Goal: Navigation & Orientation: Understand site structure

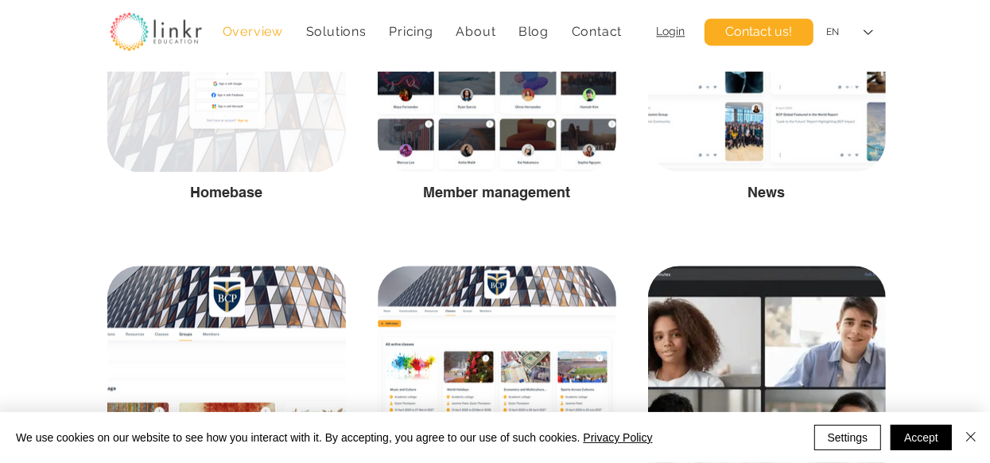
scroll to position [1979, 0]
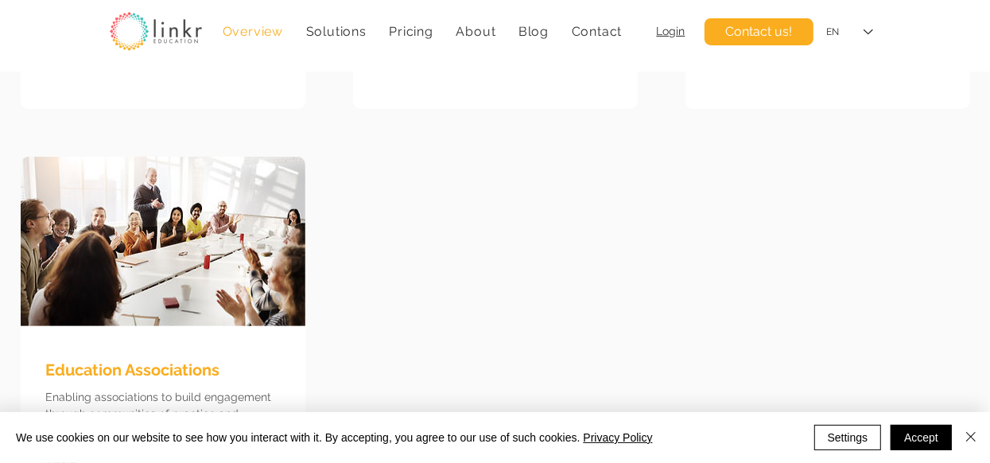
scroll to position [4294, 0]
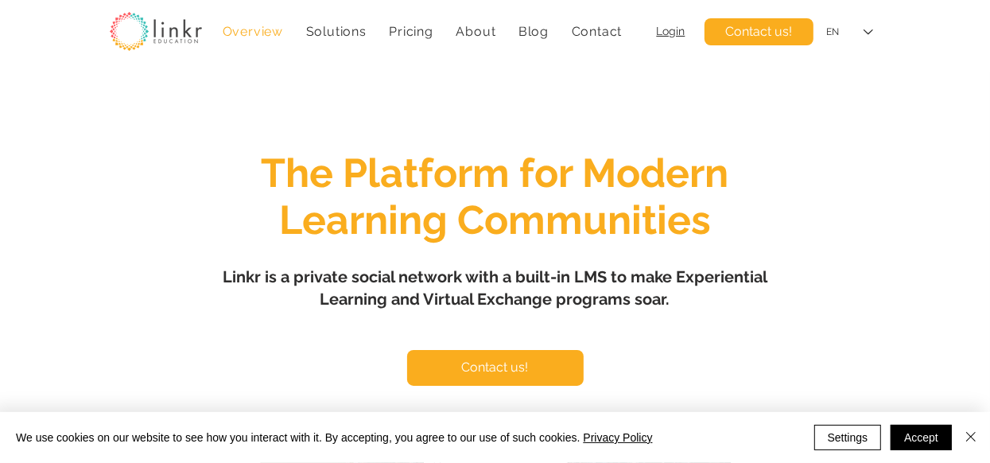
click at [242, 35] on span "Overview" at bounding box center [253, 31] width 60 height 15
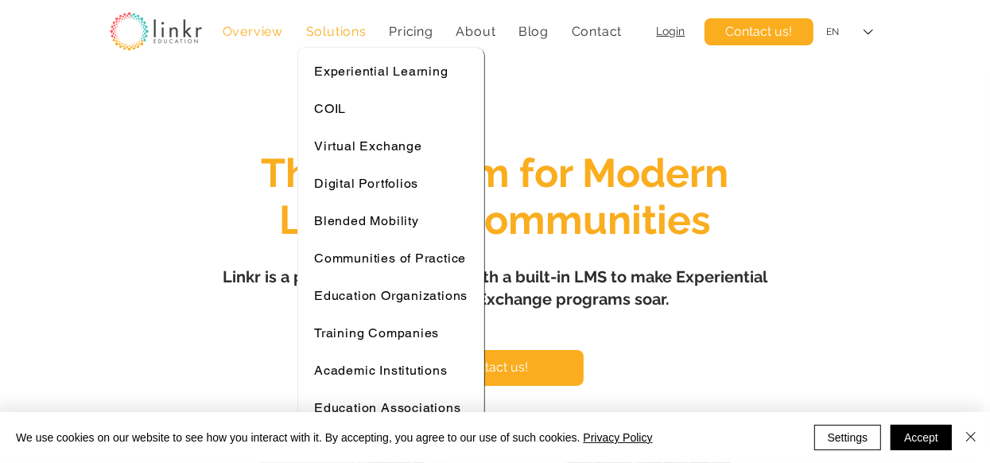
click at [347, 24] on span "Solutions" at bounding box center [336, 31] width 60 height 15
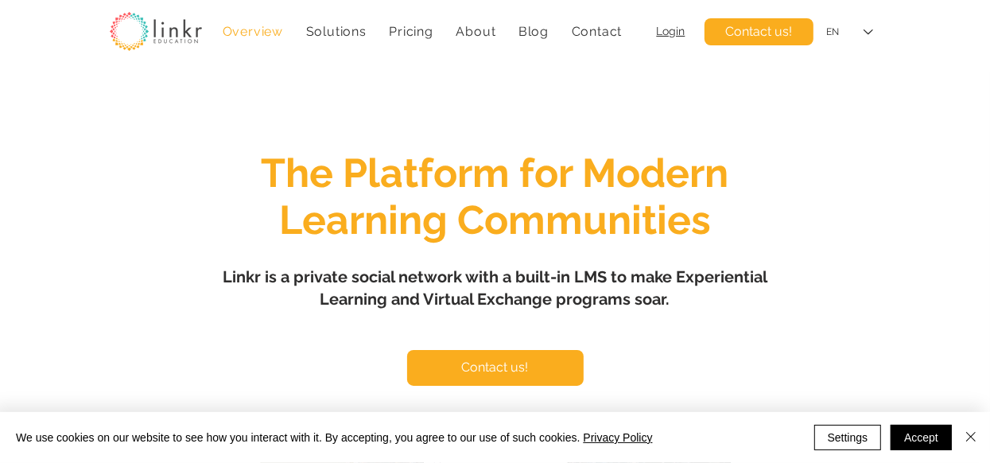
click at [262, 28] on span "Overview" at bounding box center [253, 31] width 60 height 15
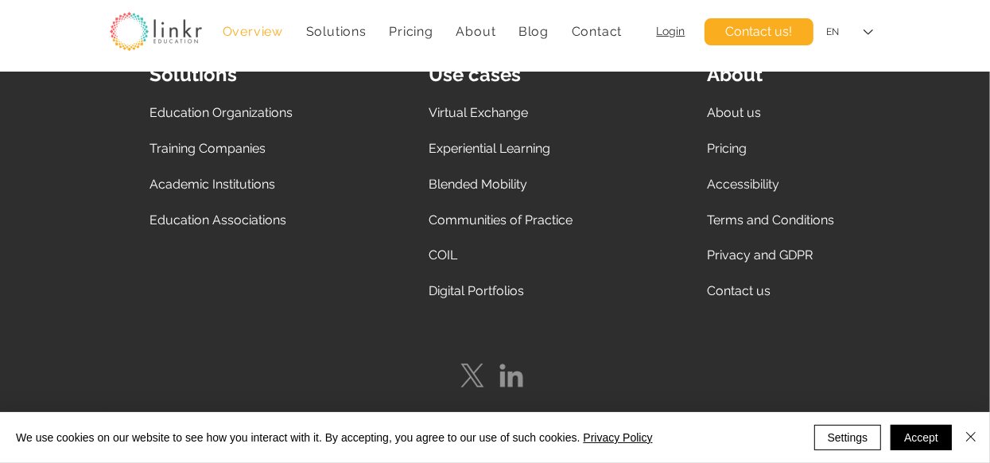
scroll to position [7467, 0]
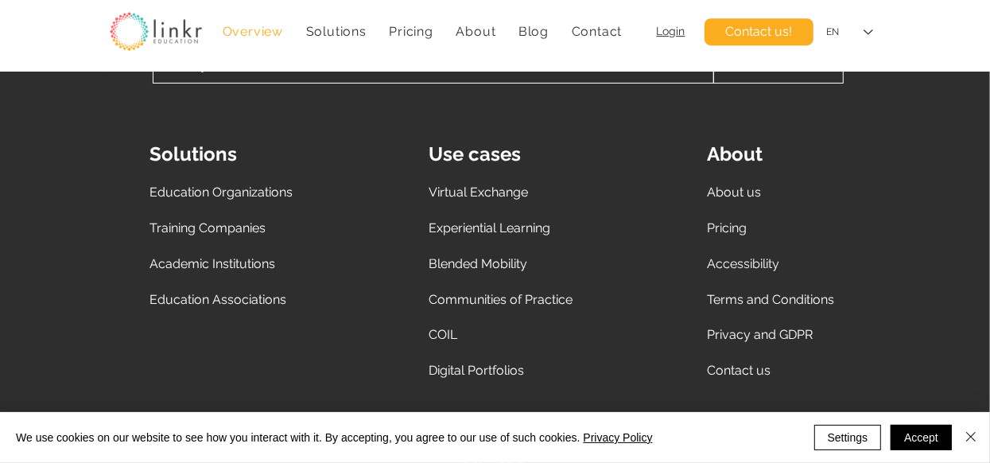
click at [272, 196] on span "Education Organizations" at bounding box center [221, 192] width 143 height 15
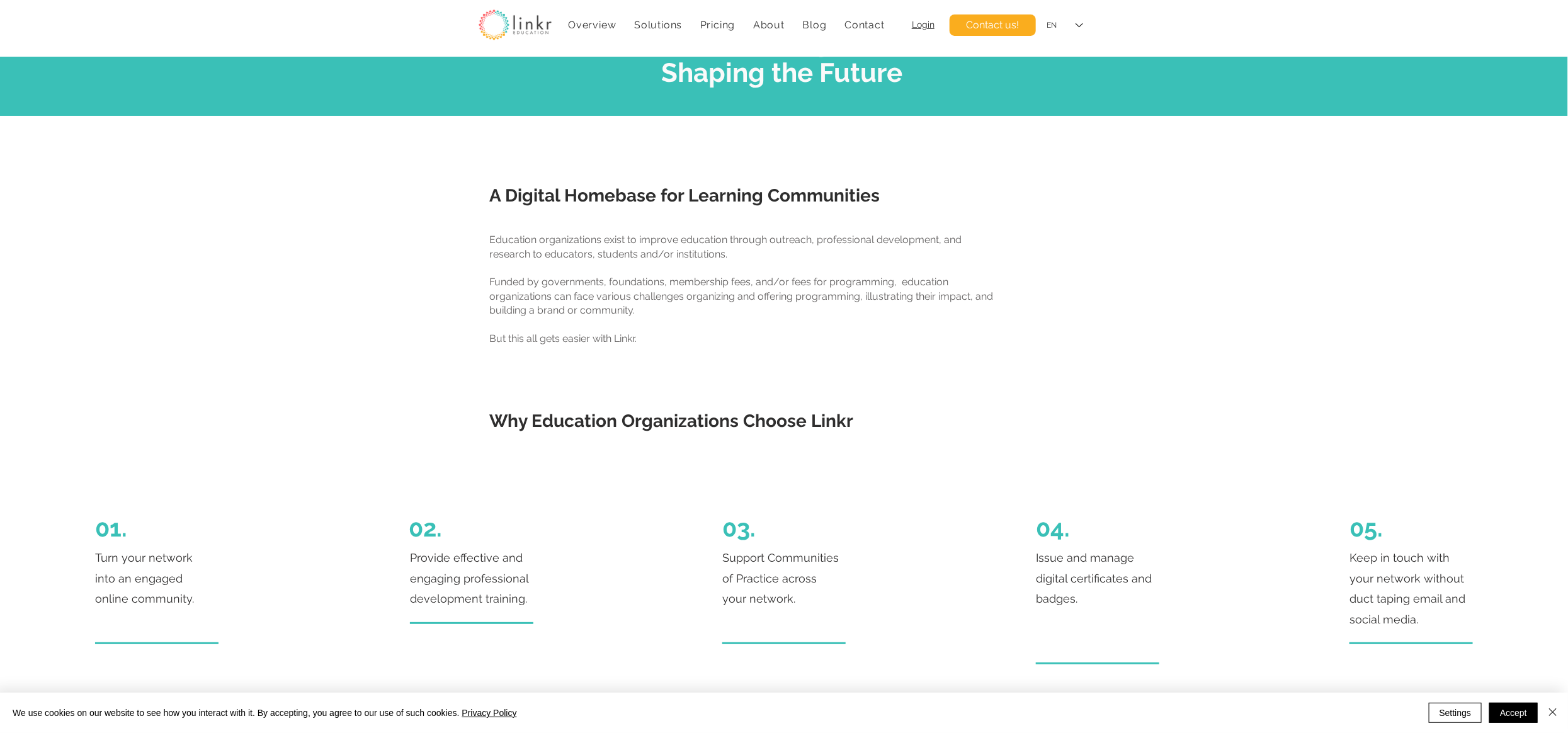
scroll to position [378, 0]
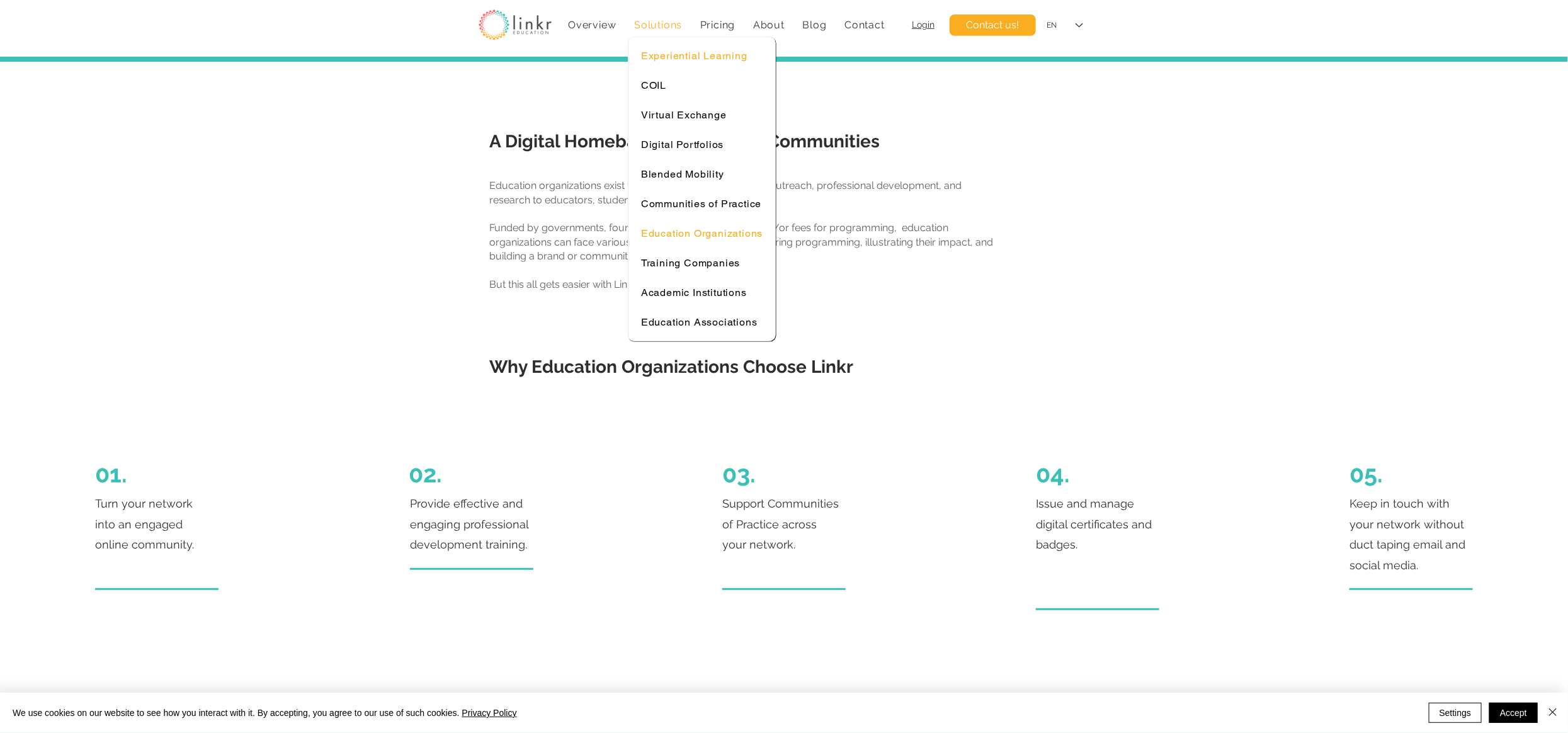
click at [660, 56] on span "Experiential Learning" at bounding box center [694, 55] width 106 height 12
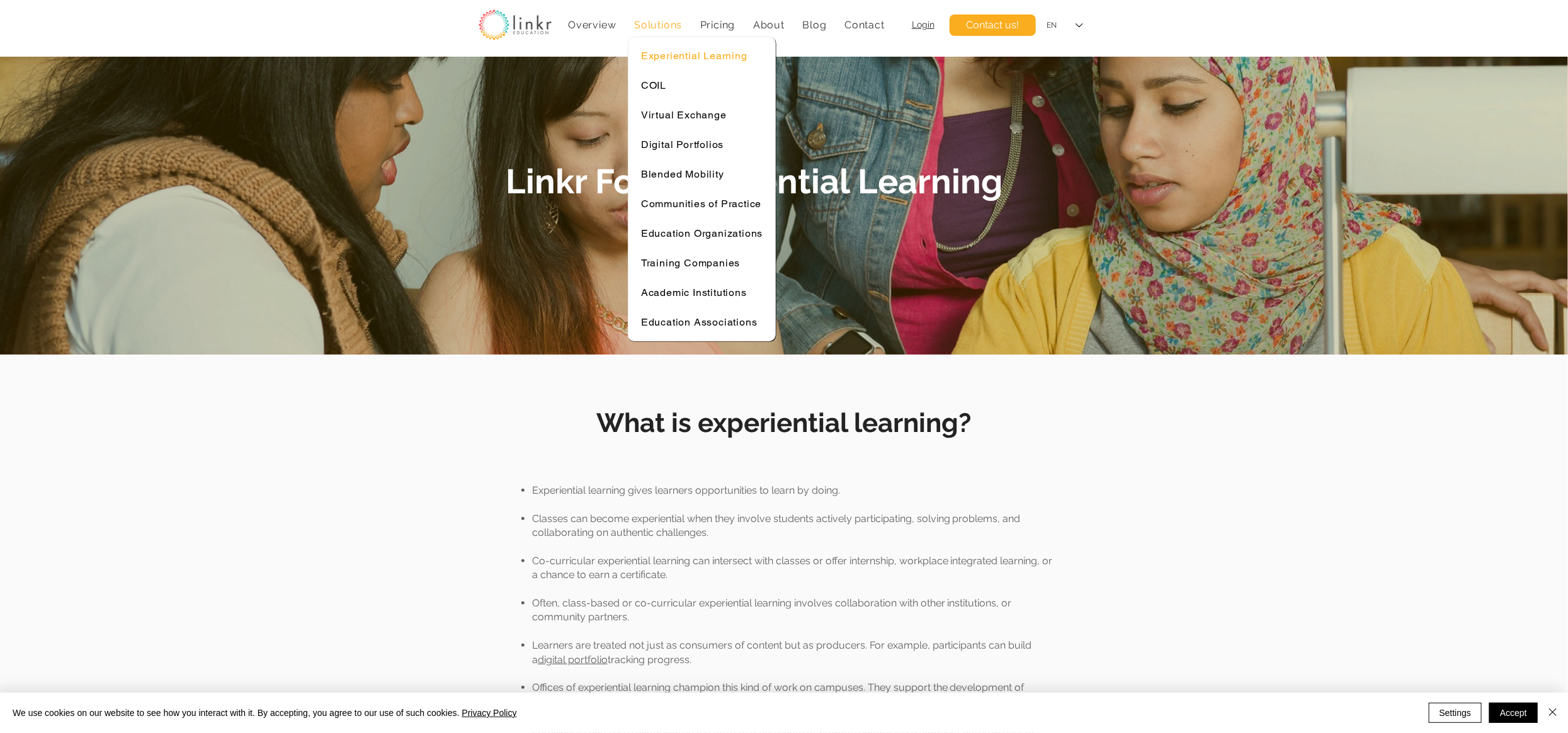
click at [657, 19] on span "Solutions" at bounding box center [658, 25] width 47 height 12
click at [663, 81] on span "COIL" at bounding box center [654, 85] width 25 height 12
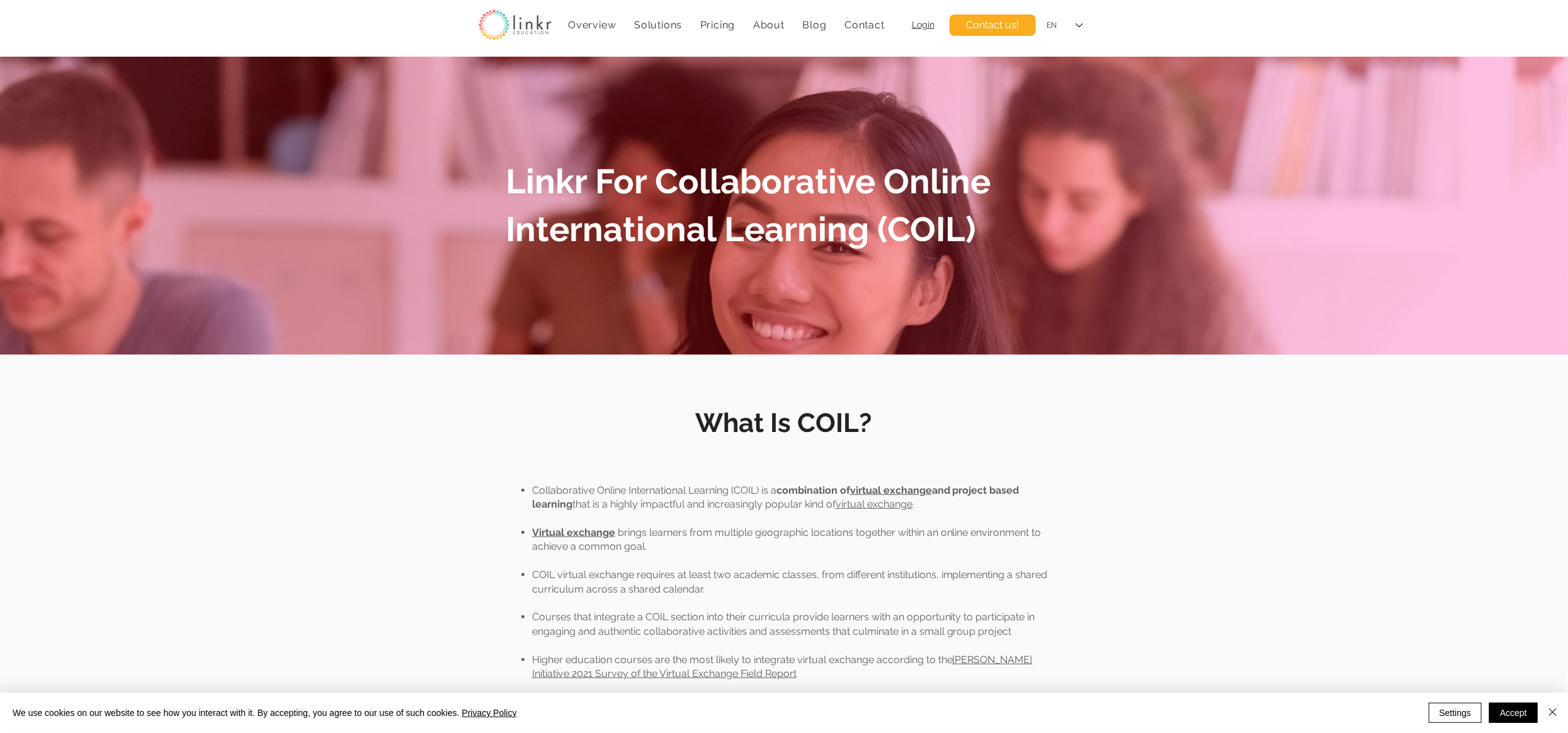
drag, startPoint x: 657, startPoint y: 35, endPoint x: 657, endPoint y: 26, distance: 9.0
click at [656, 28] on div "Solutions" at bounding box center [658, 25] width 61 height 25
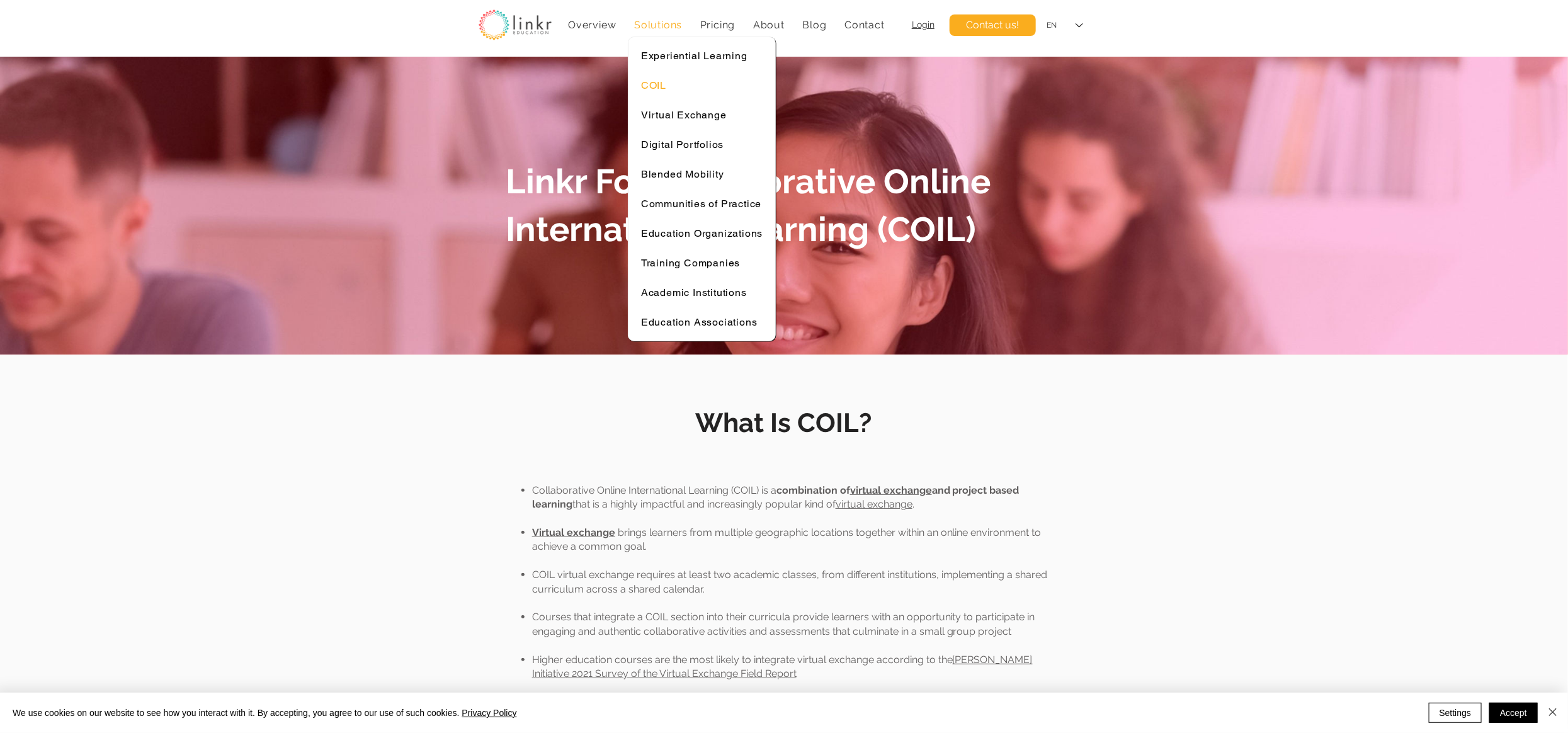
click at [640, 32] on div "Solutions" at bounding box center [658, 25] width 61 height 25
click at [674, 122] on link "Virtual Exchange" at bounding box center [701, 115] width 134 height 25
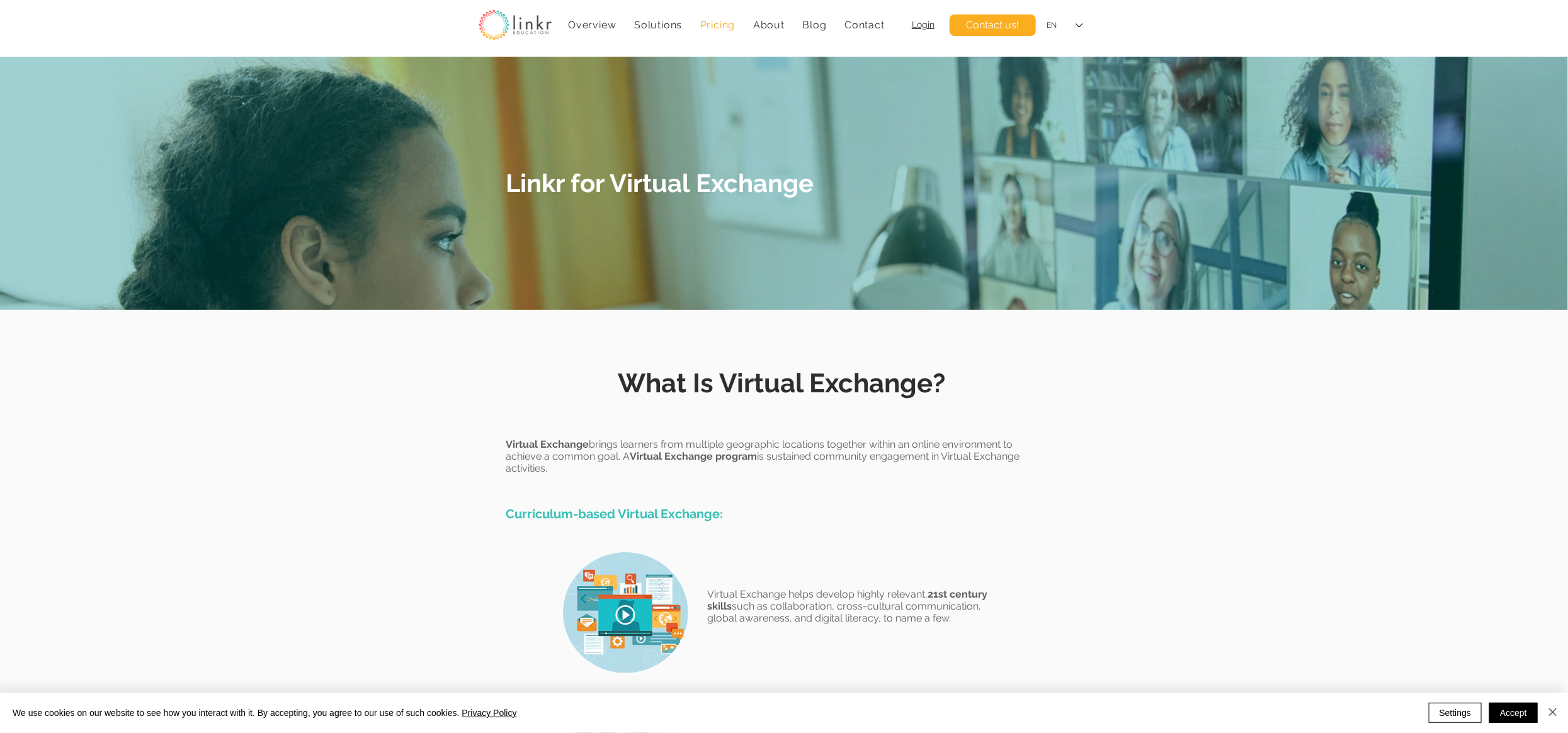
click at [703, 30] on link "Pricing" at bounding box center [718, 25] width 47 height 25
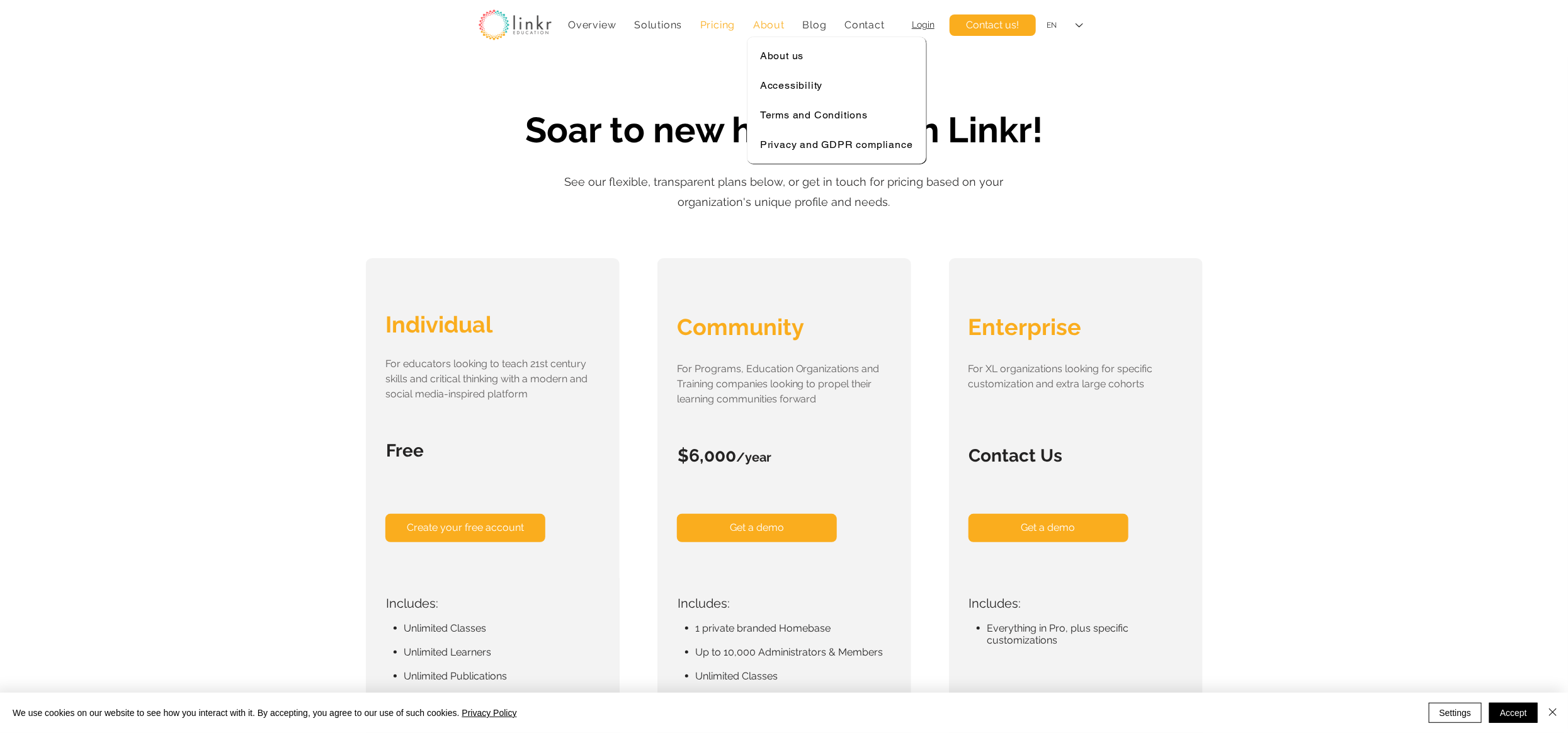
click at [765, 25] on span "About" at bounding box center [769, 25] width 32 height 12
click at [783, 29] on span "Blog" at bounding box center [814, 25] width 24 height 12
click at [783, 27] on span "Contact" at bounding box center [864, 25] width 40 height 12
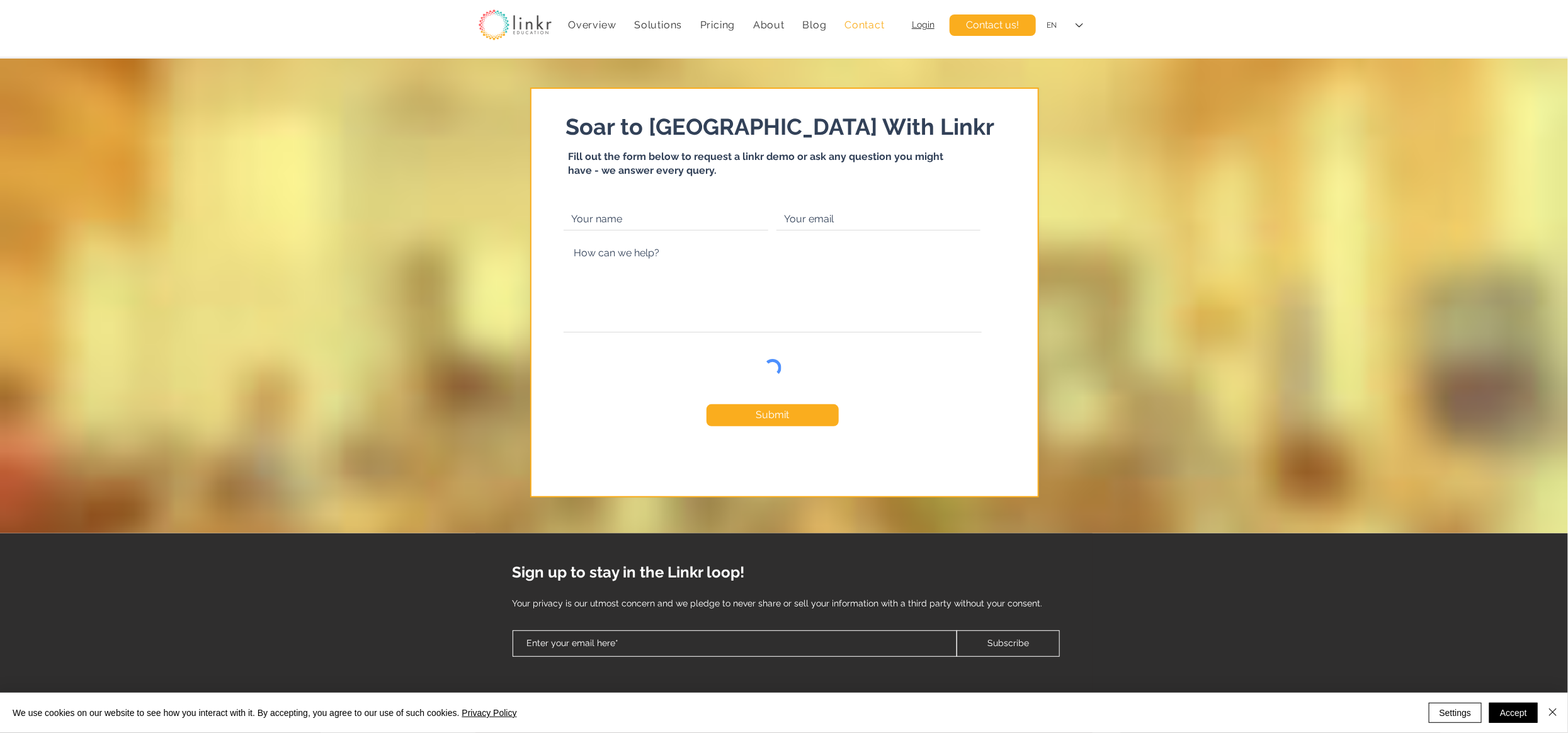
click at [783, 27] on span "Login" at bounding box center [923, 25] width 23 height 10
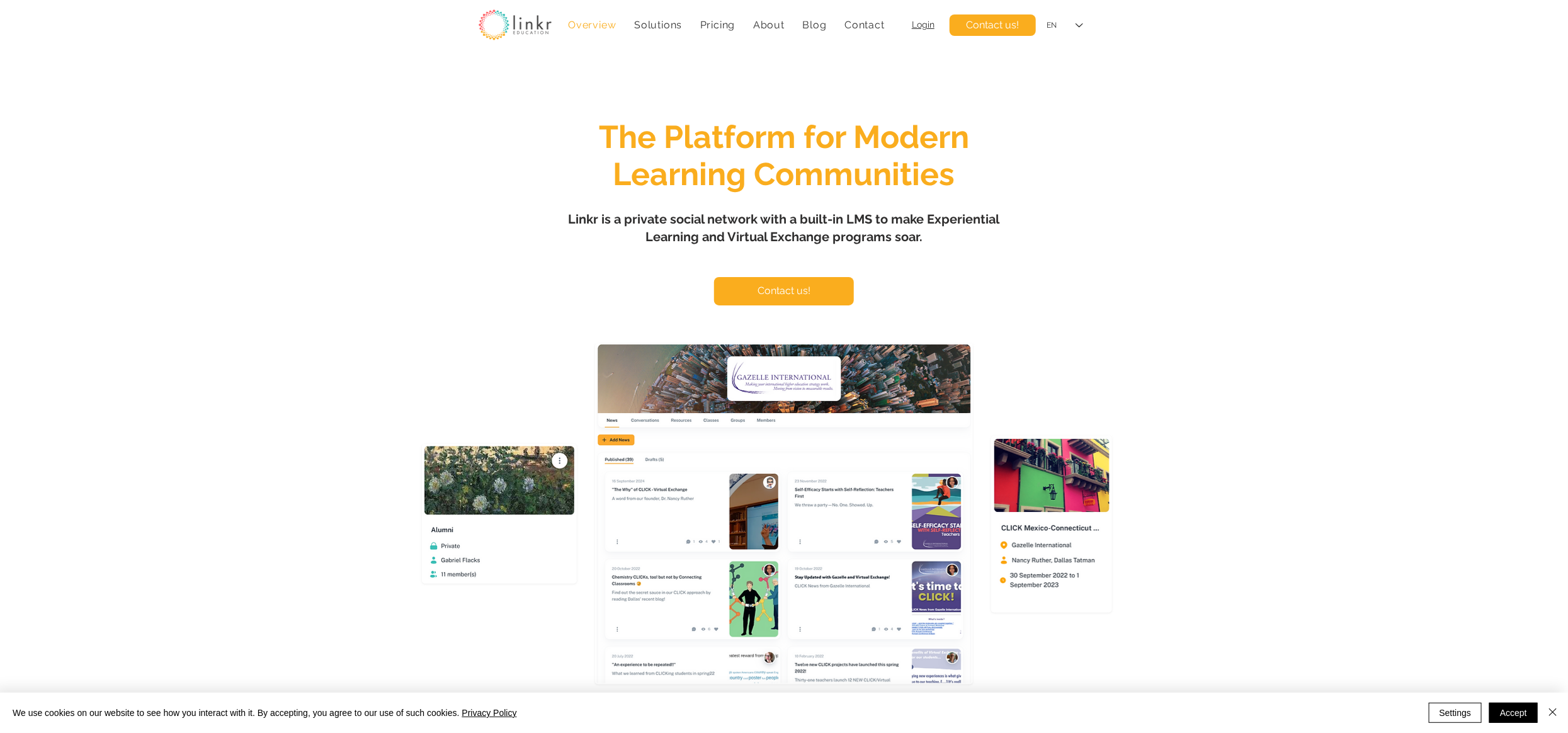
click at [931, 25] on span "Login" at bounding box center [923, 25] width 23 height 10
